Goal: Use online tool/utility: Utilize a website feature to perform a specific function

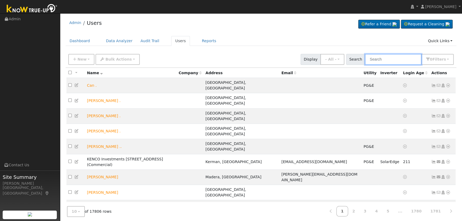
click at [395, 58] on input "text" at bounding box center [393, 59] width 57 height 11
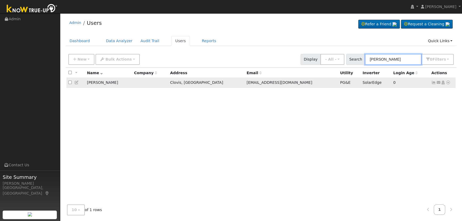
type input "duran garcia"
click at [433, 81] on icon at bounding box center [434, 83] width 5 height 4
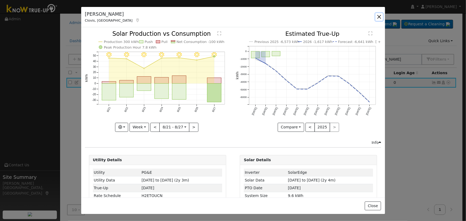
click at [380, 18] on button "button" at bounding box center [378, 16] width 7 height 7
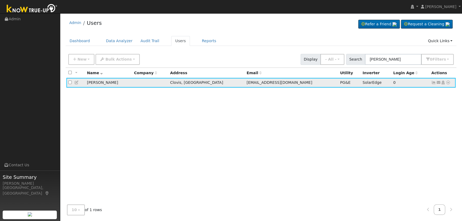
click at [448, 82] on icon at bounding box center [448, 83] width 5 height 4
click at [430, 93] on link "Data Analyzer" at bounding box center [431, 91] width 39 height 7
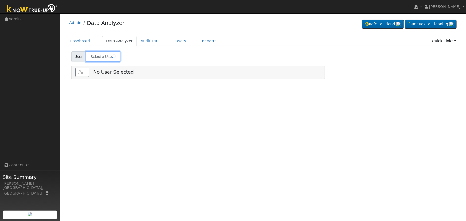
type input "[PERSON_NAME]"
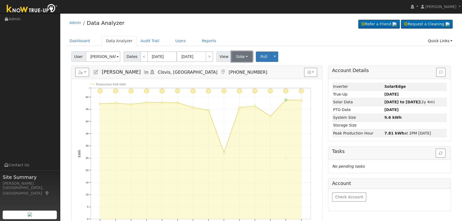
click at [235, 56] on button "Solar" at bounding box center [241, 56] width 21 height 11
click at [239, 69] on link "Utility" at bounding box center [249, 68] width 37 height 7
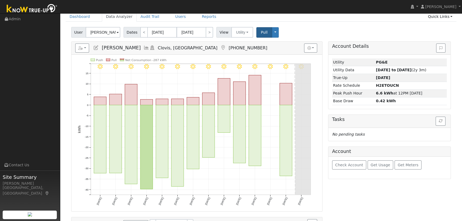
scroll to position [24, 0]
click at [261, 32] on span "Pull" at bounding box center [264, 32] width 7 height 4
